Goal: Find specific page/section: Find specific page/section

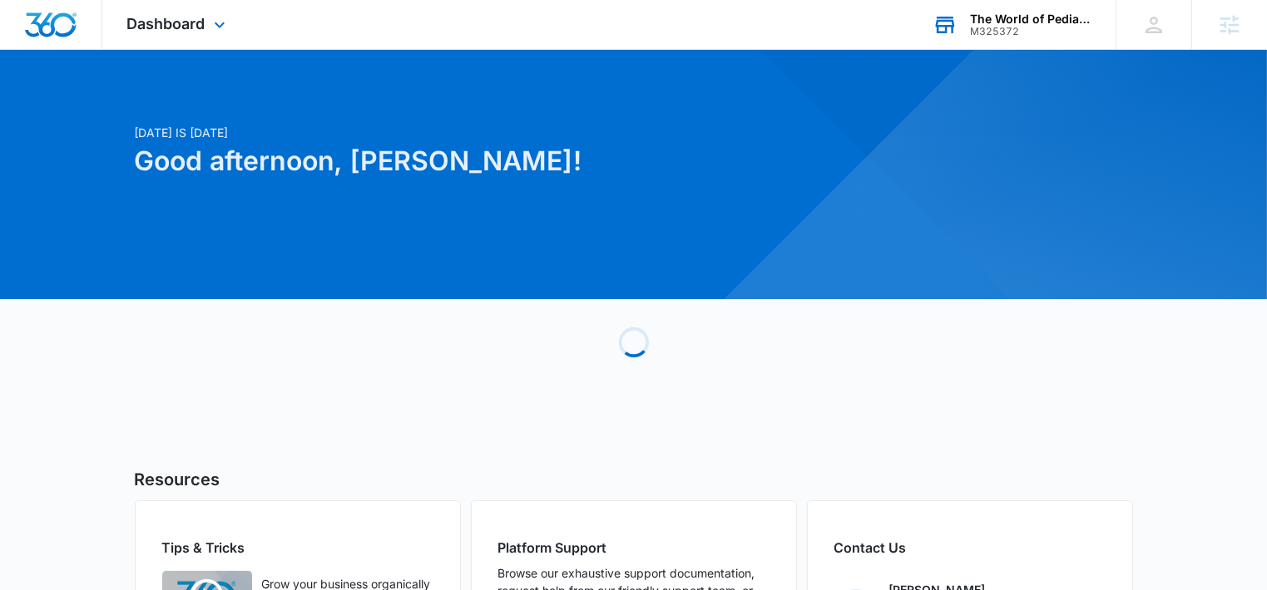
click at [989, 32] on div "M325372" at bounding box center [1030, 32] width 121 height 12
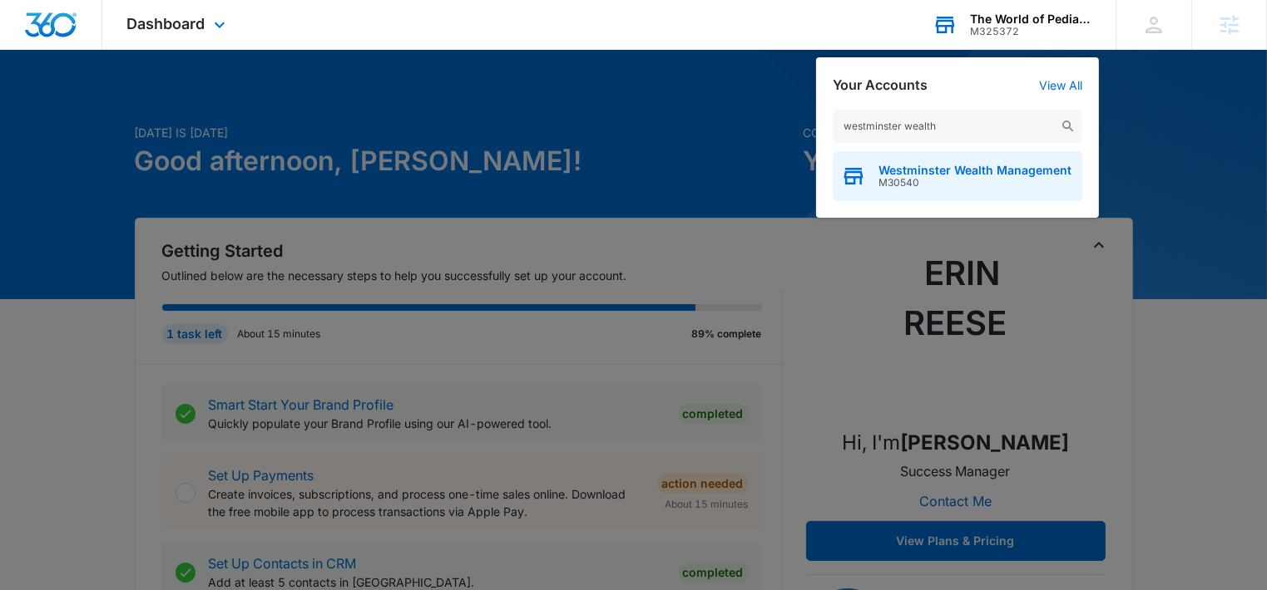
type input "westminster wealth"
click at [899, 164] on span "Westminster Wealth Management" at bounding box center [974, 170] width 193 height 13
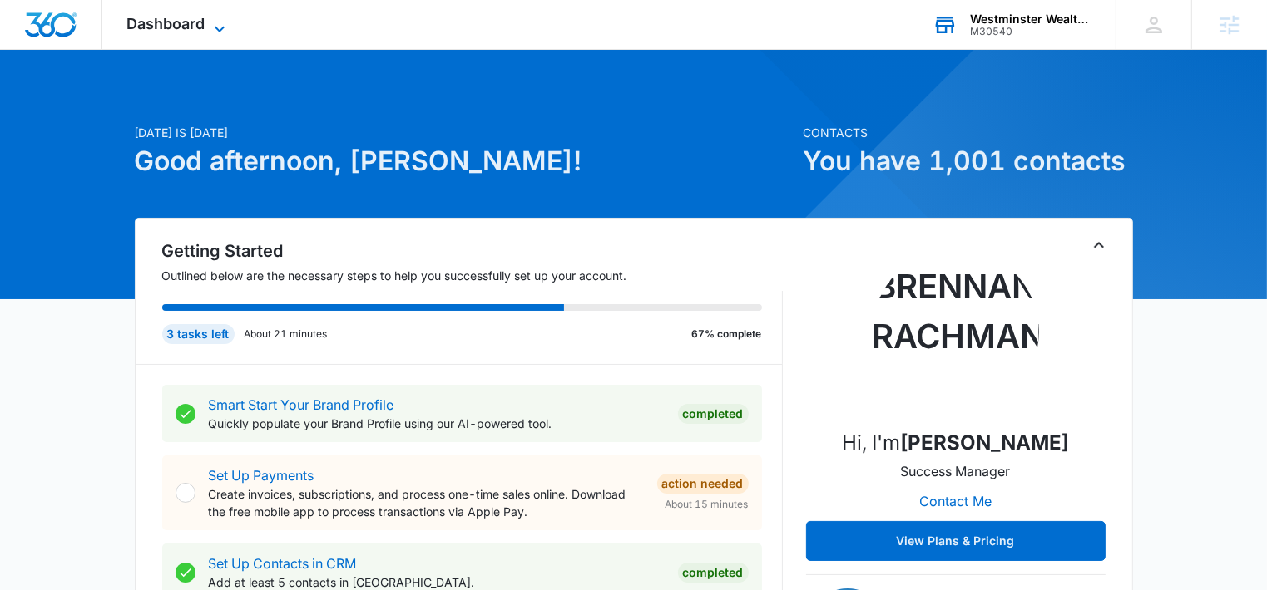
click at [223, 27] on icon at bounding box center [220, 29] width 10 height 6
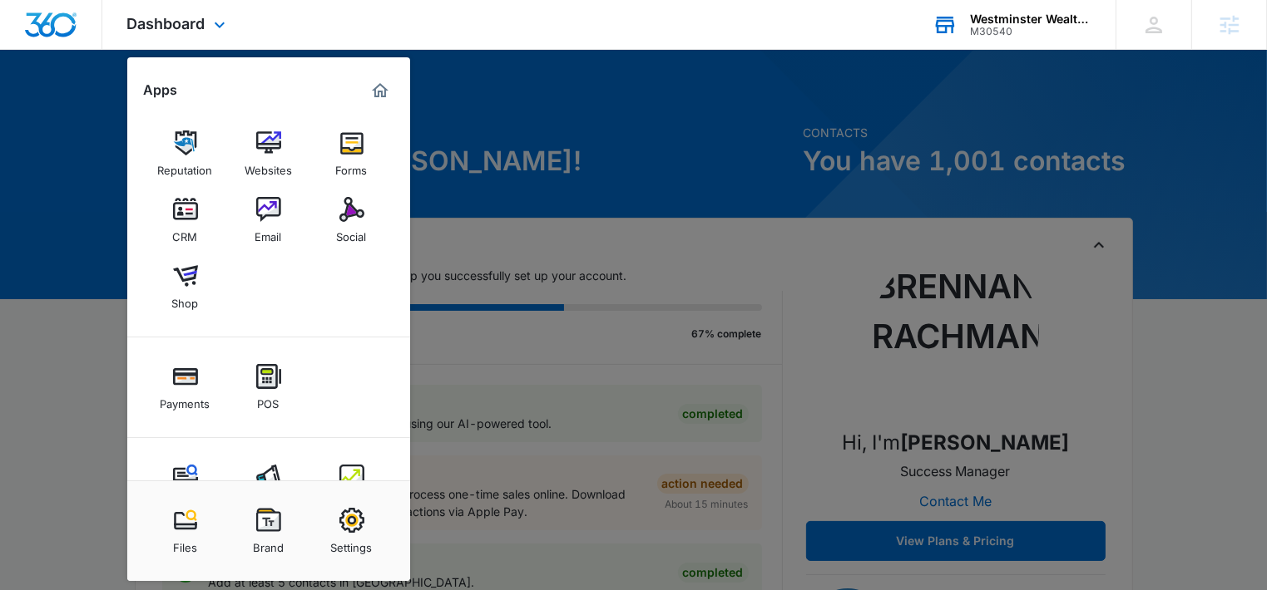
scroll to position [57, 0]
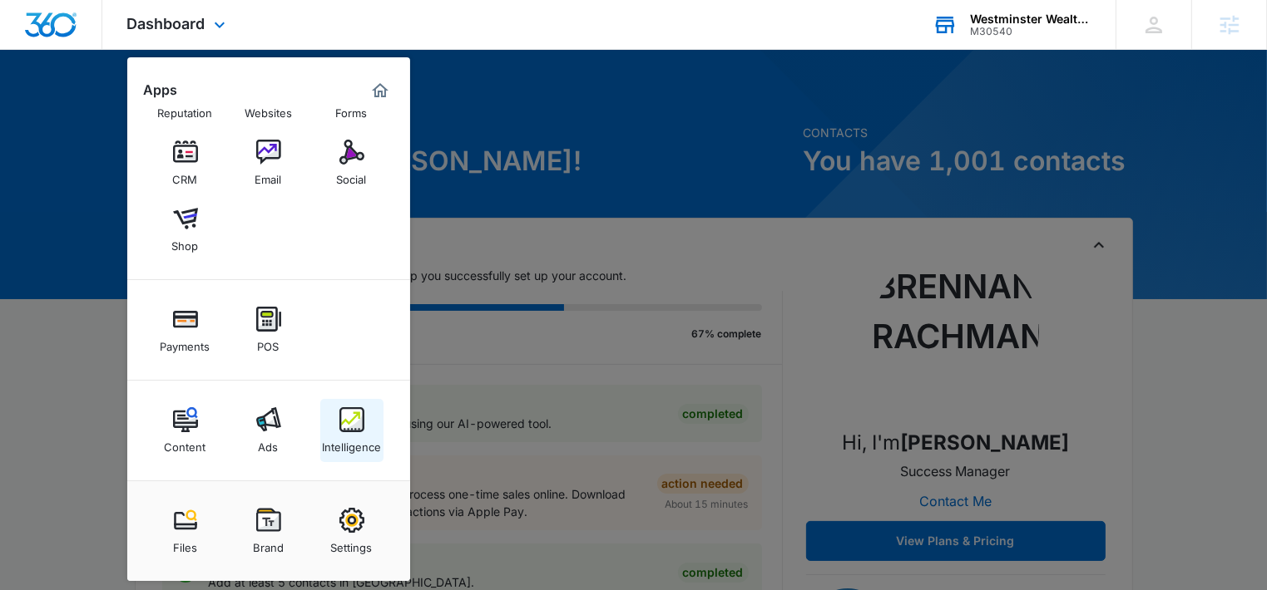
click at [348, 417] on img at bounding box center [351, 420] width 25 height 25
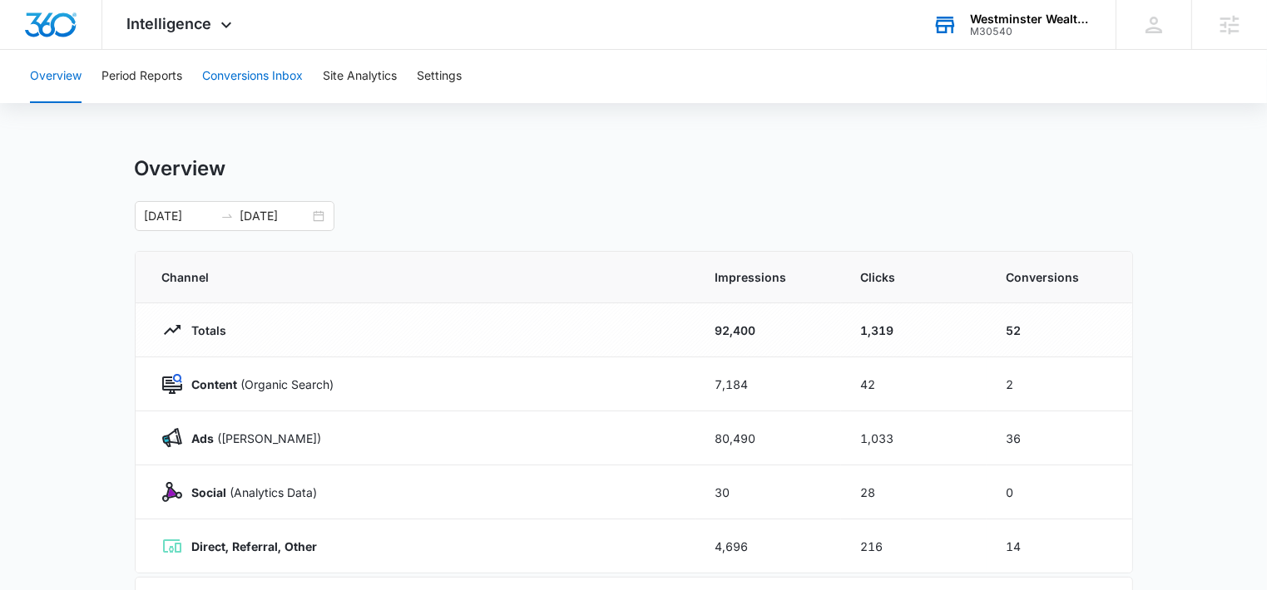
click at [230, 77] on button "Conversions Inbox" at bounding box center [252, 76] width 101 height 53
